Goal: Task Accomplishment & Management: Use online tool/utility

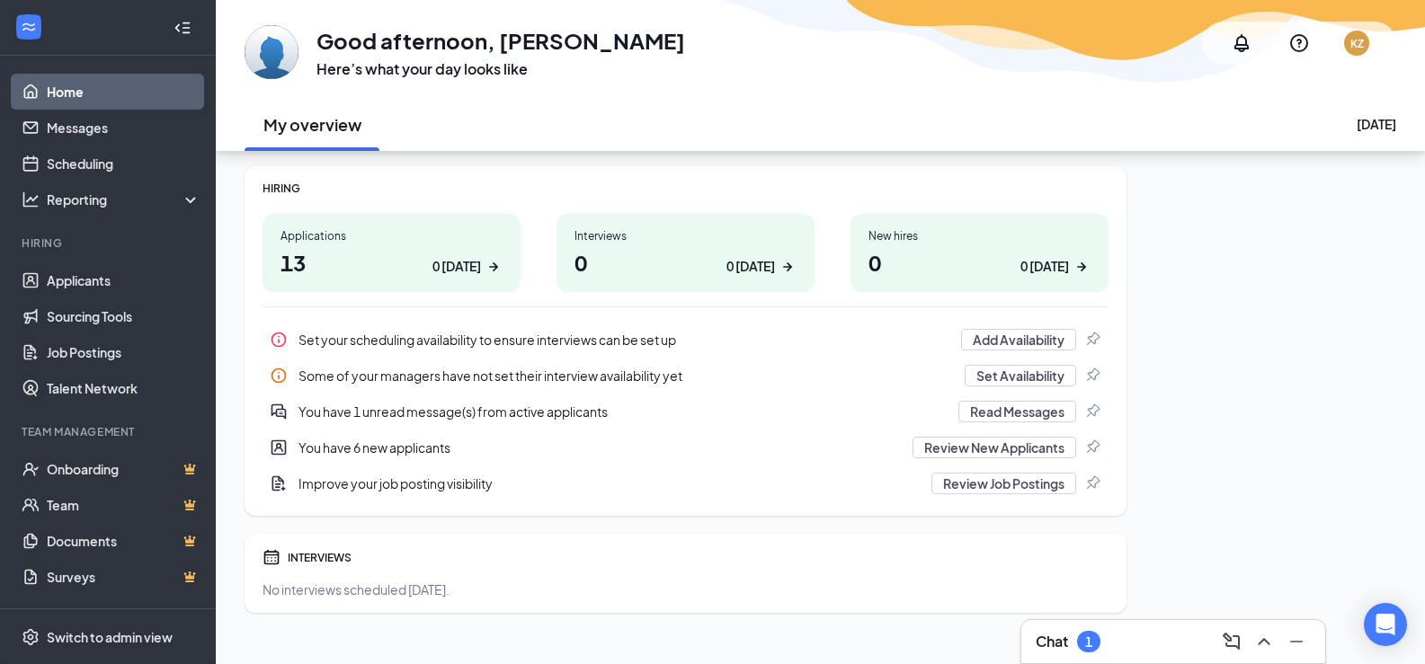
scroll to position [250, 0]
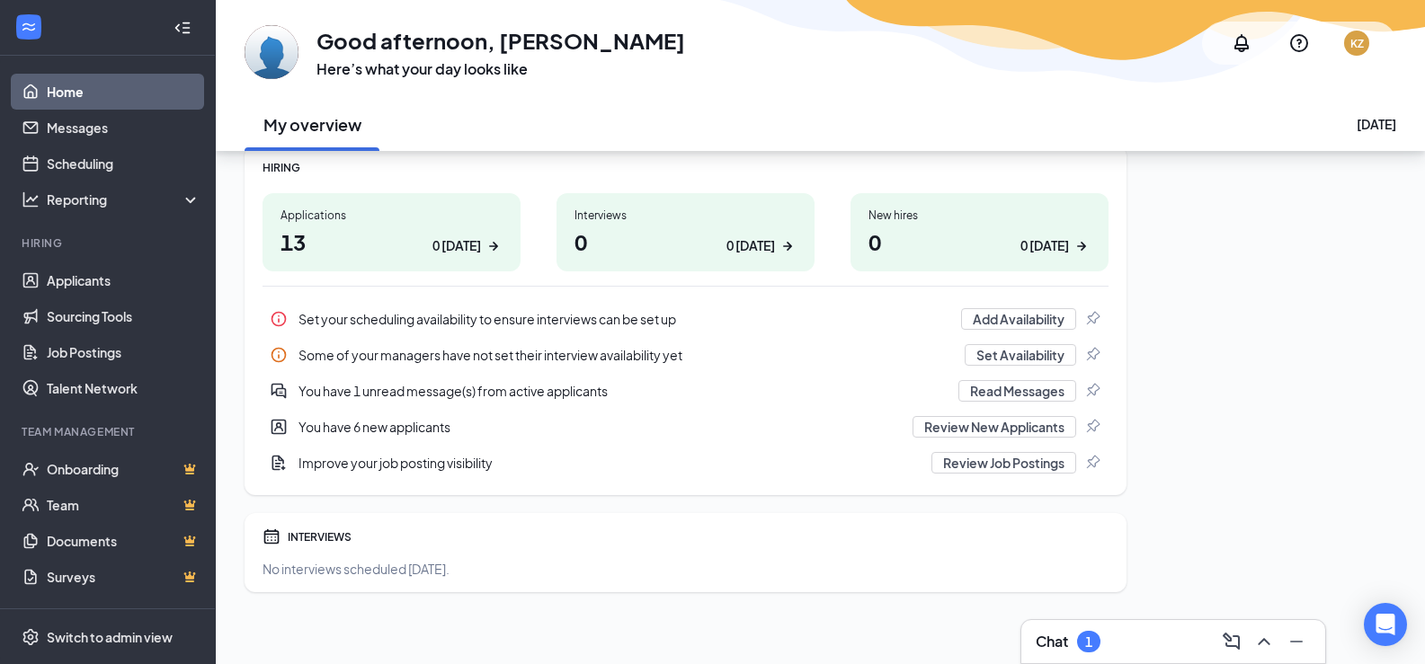
click at [297, 220] on div "Applications" at bounding box center [392, 215] width 222 height 15
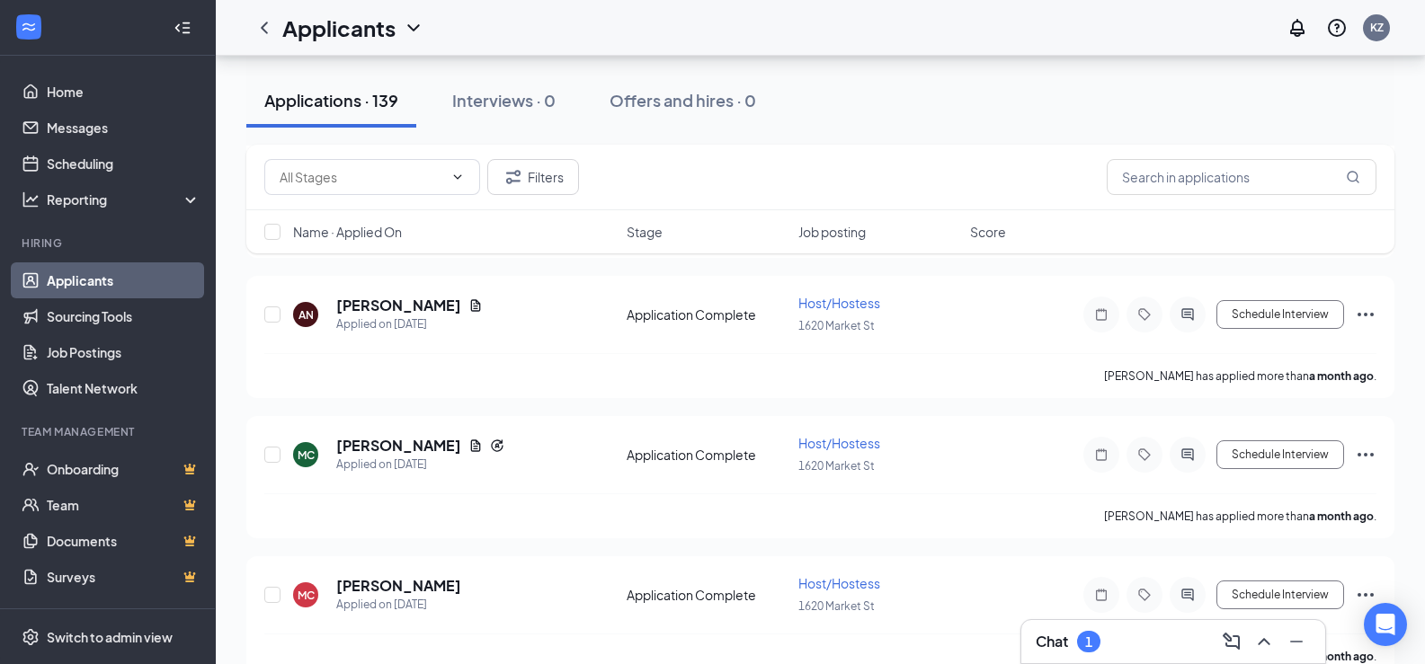
scroll to position [19599, 0]
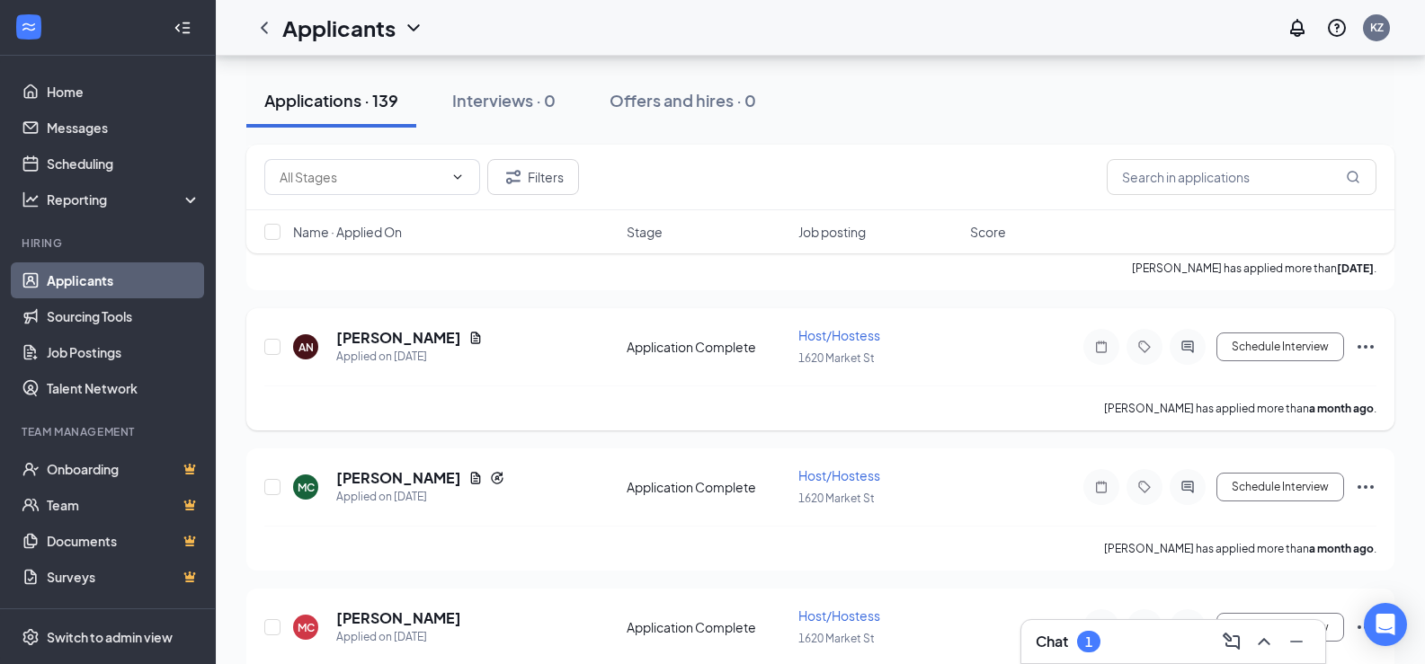
click at [818, 330] on span "Host/Hostess" at bounding box center [839, 335] width 82 height 16
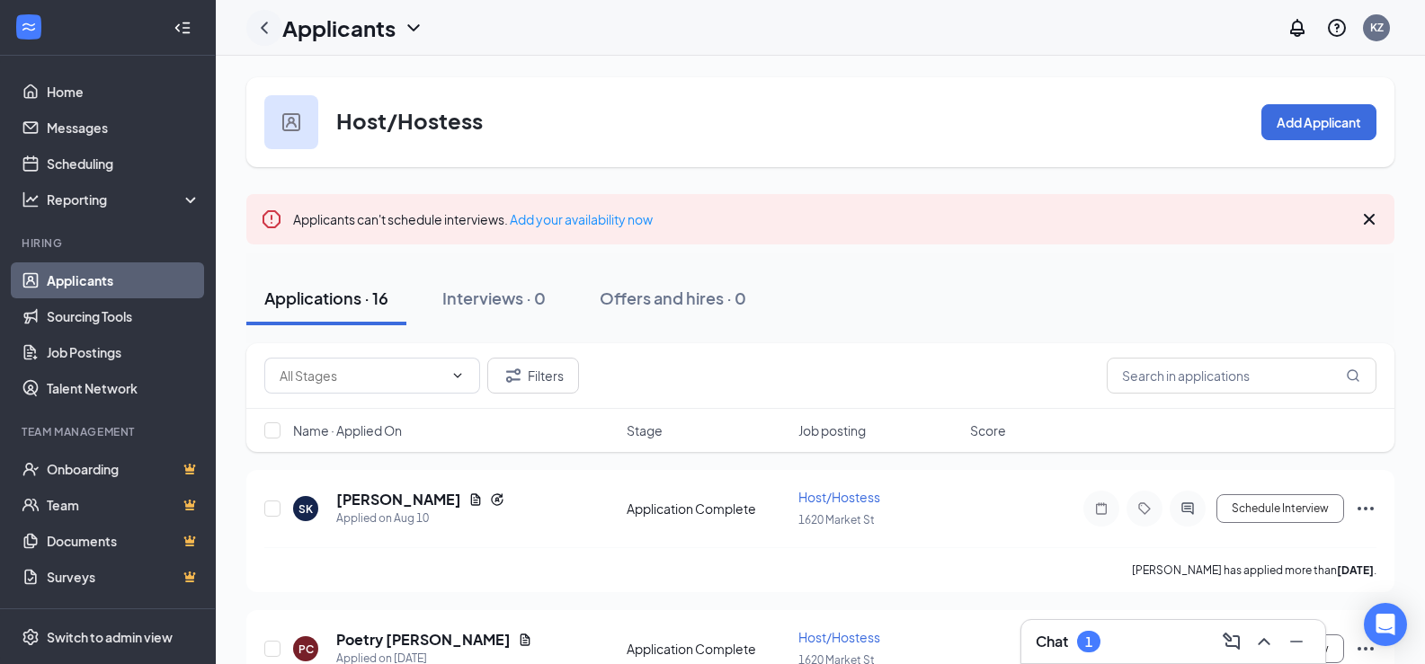
click at [268, 35] on icon "ChevronLeft" at bounding box center [265, 28] width 22 height 22
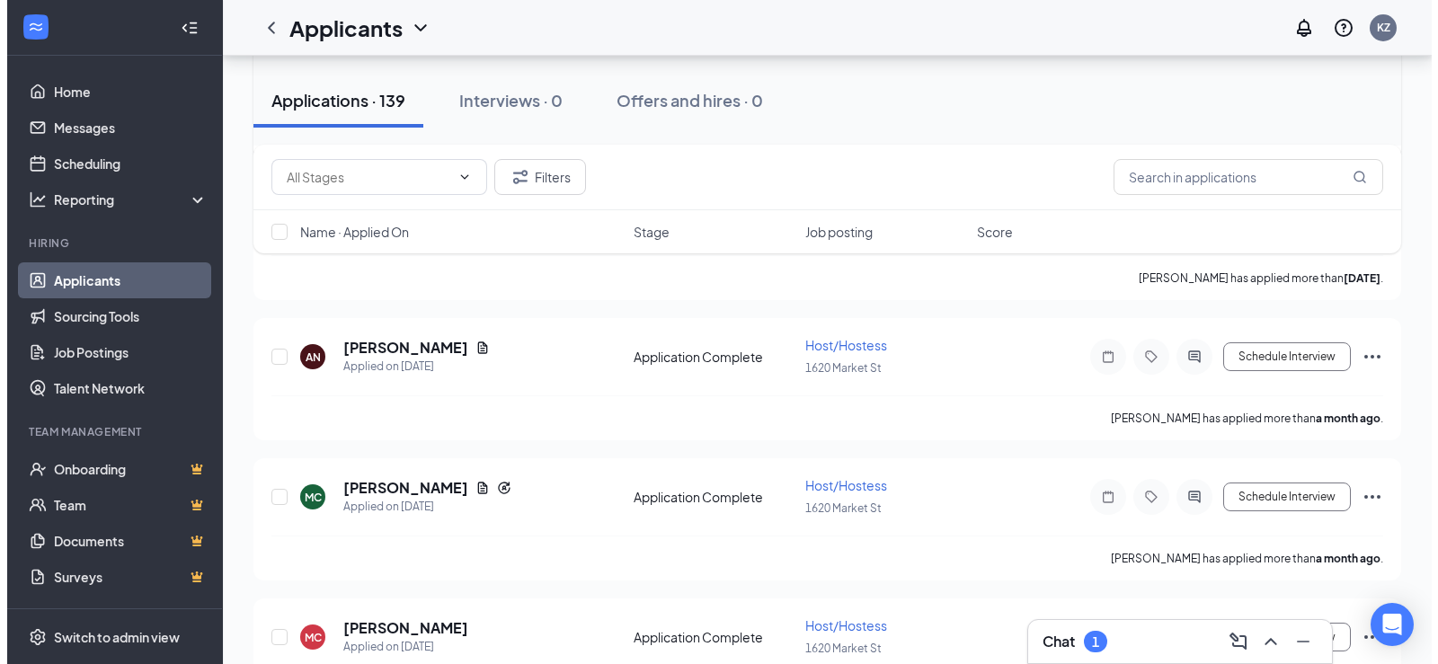
scroll to position [19599, 0]
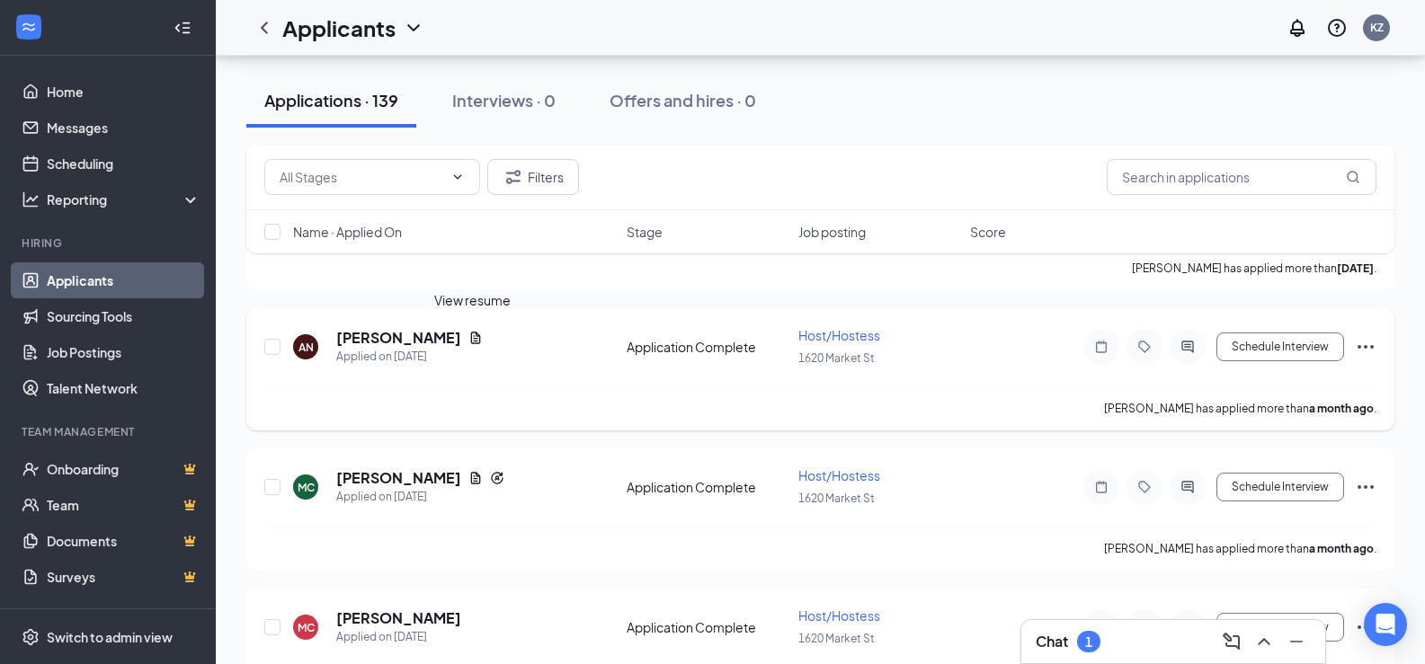
click at [476, 343] on icon "Document" at bounding box center [475, 338] width 14 height 14
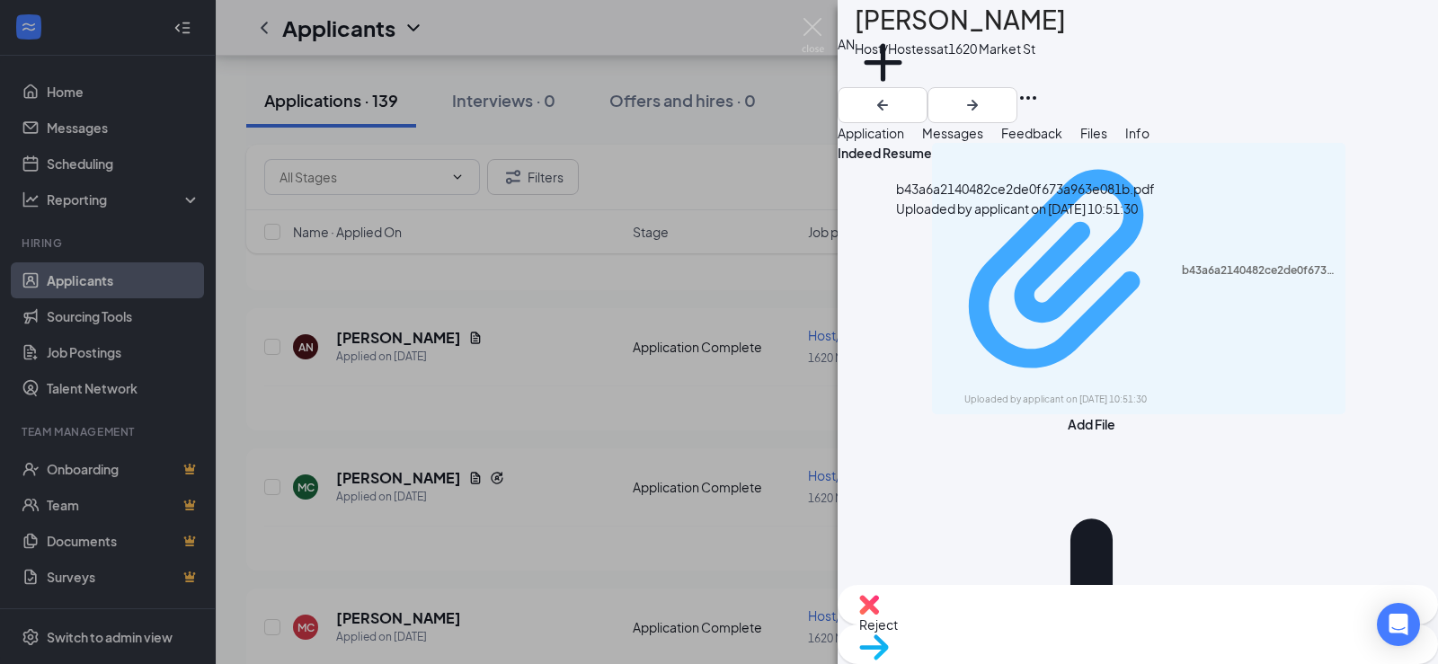
click at [1182, 263] on div "b43a6a2140482ce2de0f673a963e081b.pdf" at bounding box center [1259, 270] width 154 height 14
